Goal: Task Accomplishment & Management: Manage account settings

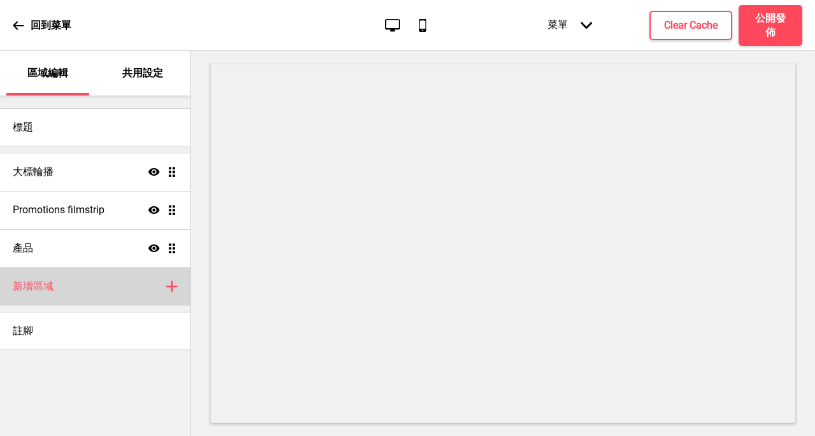
click at [148, 287] on div "新增區域 加上" at bounding box center [95, 286] width 190 height 38
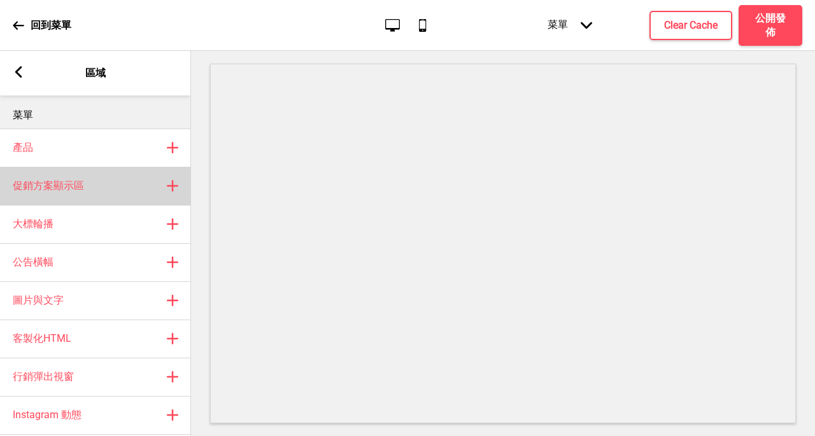
click at [111, 189] on div "促銷方案顯示區 加上" at bounding box center [95, 186] width 191 height 38
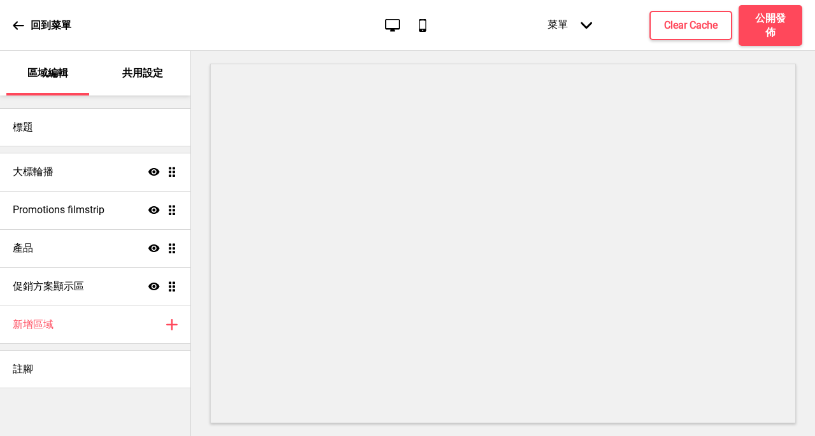
select select "center"
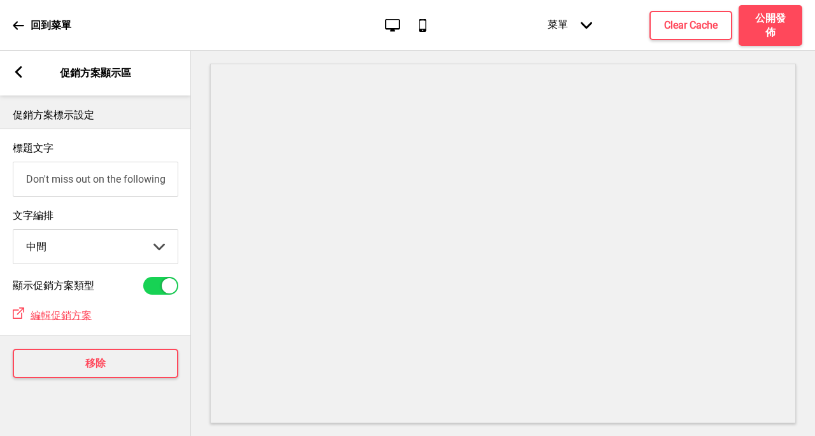
click at [162, 295] on div at bounding box center [160, 286] width 35 height 18
checkbox input "false"
click at [18, 79] on div "箭頭left" at bounding box center [18, 73] width 11 height 14
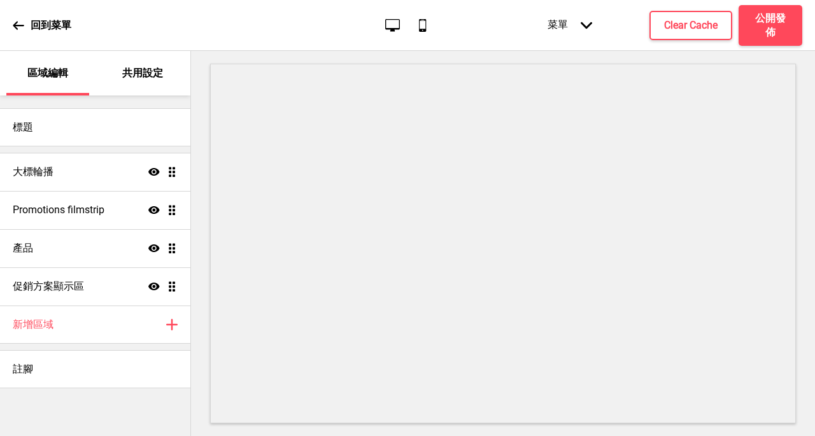
click at [151, 64] on div "共用設定" at bounding box center [143, 73] width 83 height 45
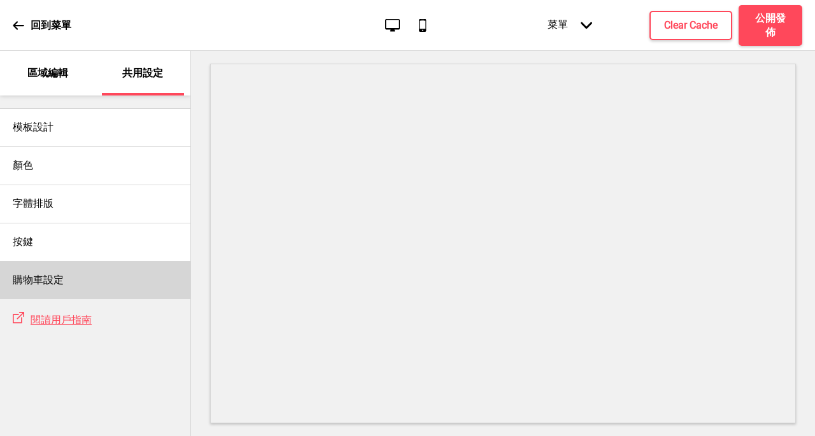
click at [53, 281] on h4 "購物車設定" at bounding box center [38, 280] width 51 height 14
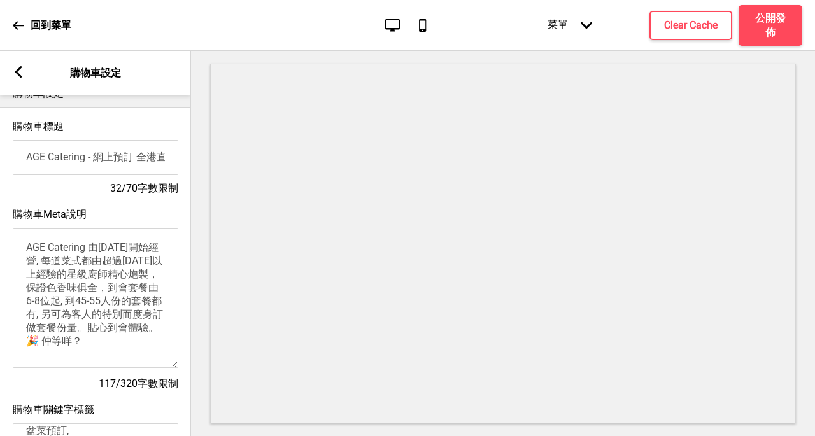
scroll to position [25, 0]
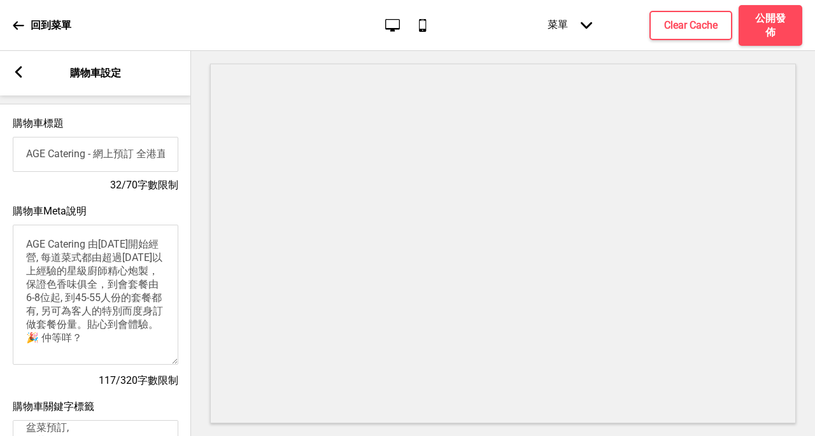
click at [119, 160] on input "AGE Catering - 網上預訂 全港直送 門市自取免排隊" at bounding box center [96, 154] width 166 height 35
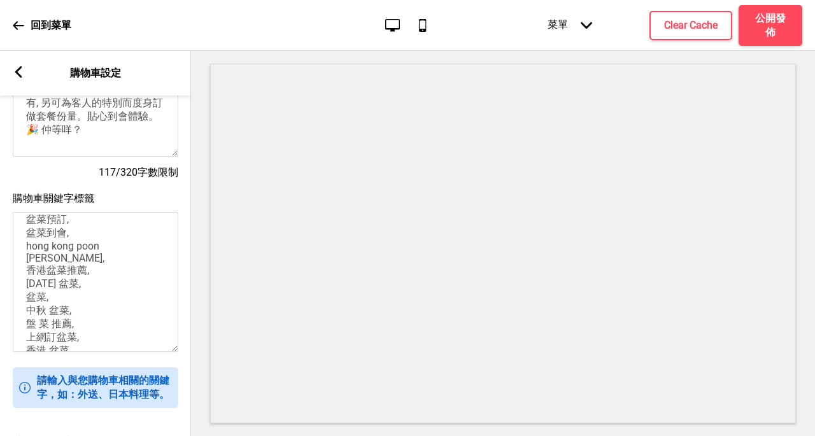
scroll to position [231, 0]
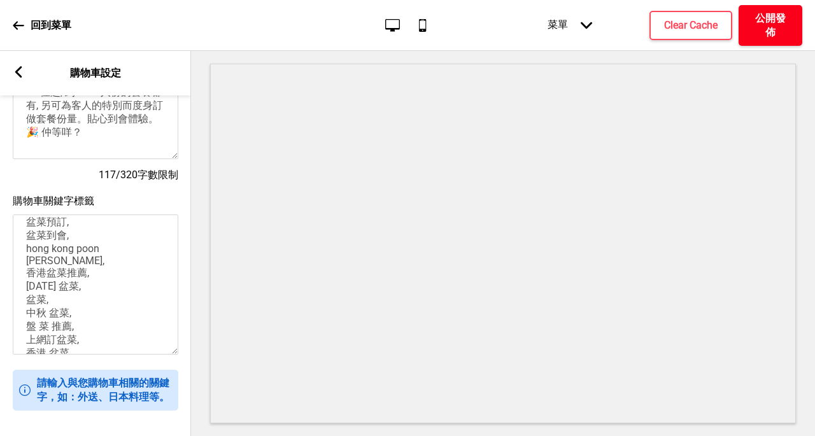
click at [781, 20] on h4 "公開發佈" at bounding box center [770, 25] width 38 height 28
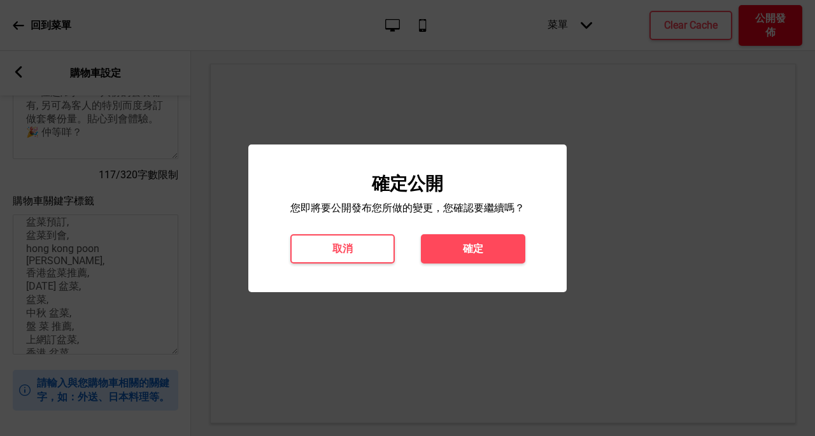
scroll to position [0, 0]
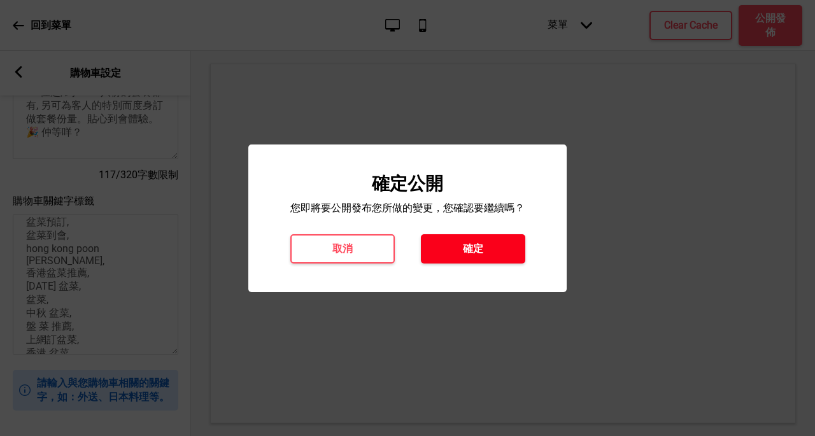
click at [485, 238] on button "確定" at bounding box center [473, 248] width 104 height 29
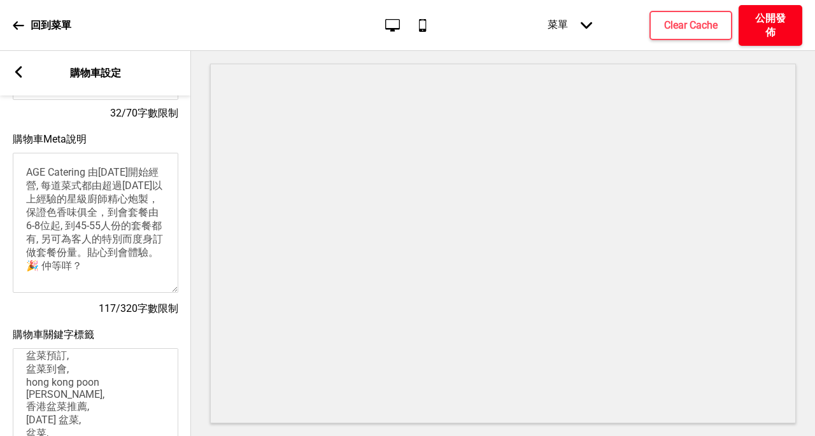
scroll to position [99, 0]
